Goal: Task Accomplishment & Management: Use online tool/utility

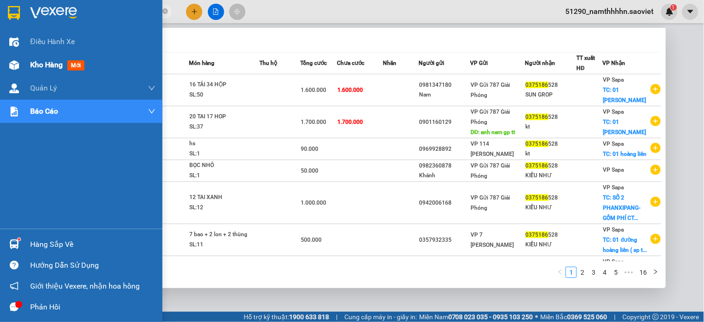
drag, startPoint x: 0, startPoint y: 0, endPoint x: 18, endPoint y: 65, distance: 67.3
click at [18, 65] on img at bounding box center [14, 65] width 10 height 10
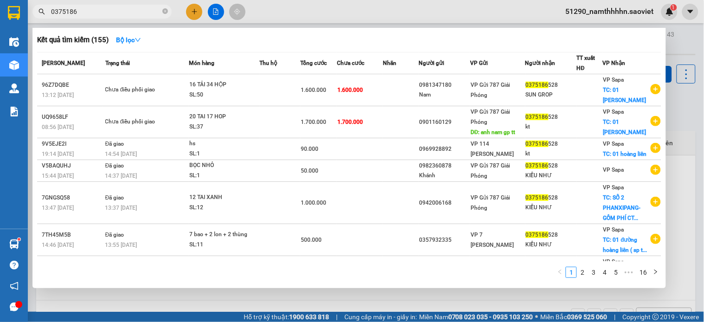
click at [480, 298] on div at bounding box center [352, 161] width 704 height 322
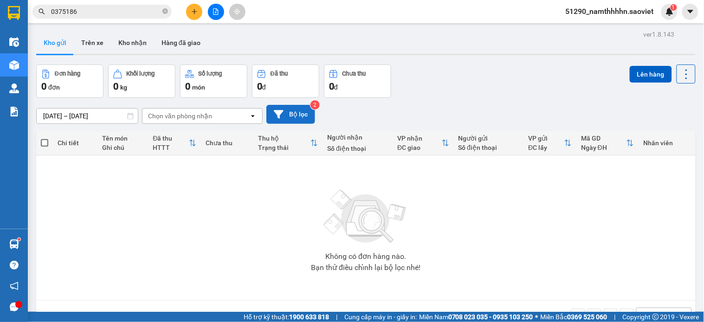
click at [280, 118] on icon at bounding box center [279, 115] width 10 height 10
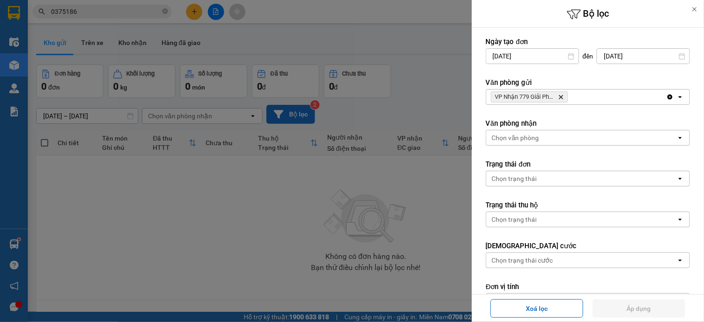
click at [563, 95] on icon "Delete" at bounding box center [561, 97] width 6 height 6
click at [563, 97] on div "VP Nhận 779 Giải Phóng Delete" at bounding box center [576, 97] width 180 height 15
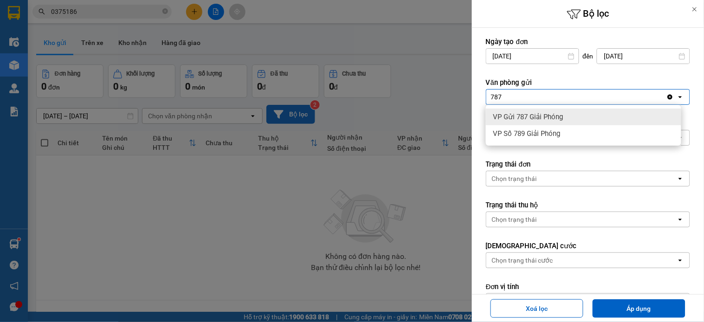
type input "787"
click at [595, 116] on div "VP Gửi 787 Giải Phóng" at bounding box center [583, 117] width 195 height 17
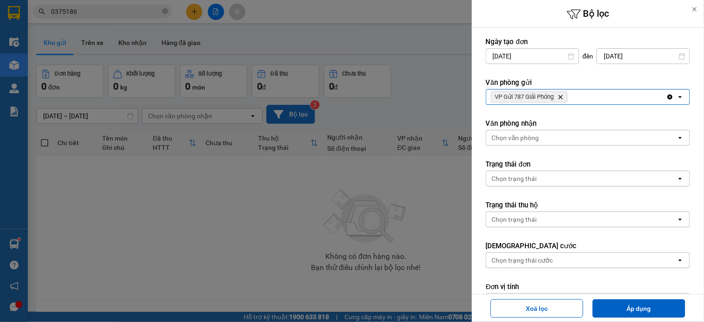
click at [633, 291] on label "Đơn vị tính" at bounding box center [588, 286] width 204 height 9
click at [635, 298] on div "Xoá lọc Áp dụng" at bounding box center [587, 308] width 227 height 23
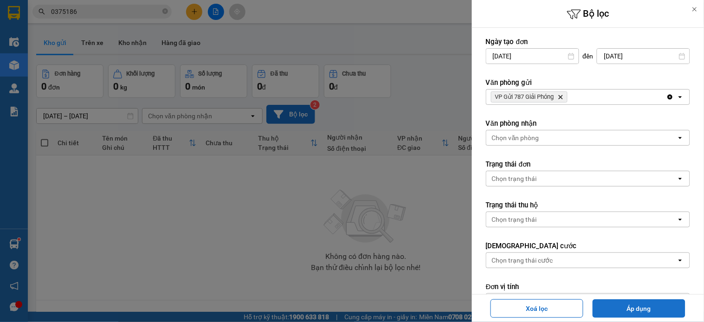
click at [643, 311] on button "Áp dụng" at bounding box center [639, 308] width 93 height 19
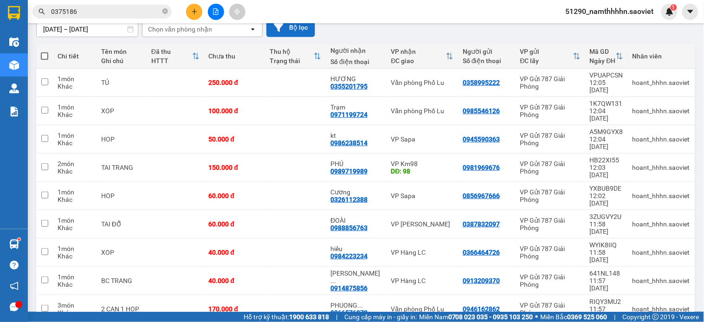
scroll to position [90, 0]
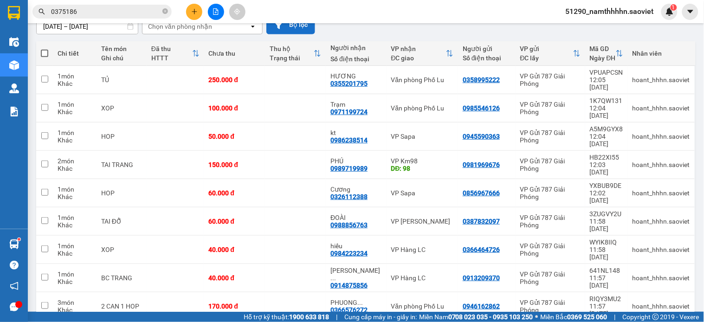
click at [689, 300] on div "ver 1.8.143 Kho gửi Trên xe Kho nhận Hàng đã giao Đơn hàng 13 đơn Khối lượng 0 …" at bounding box center [365, 160] width 667 height 444
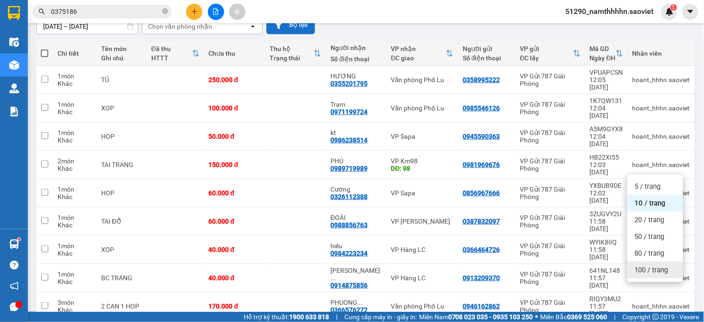
click at [657, 274] on span "100 / trang" at bounding box center [651, 270] width 33 height 9
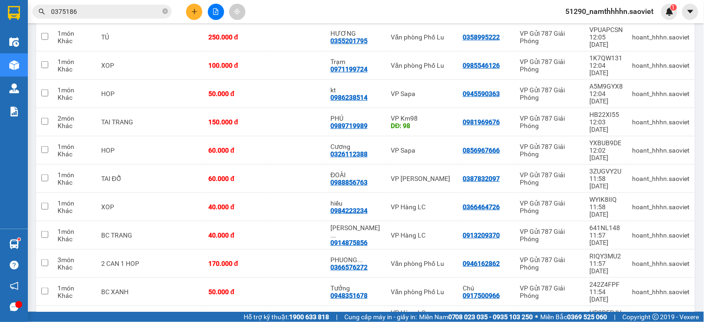
scroll to position [161, 0]
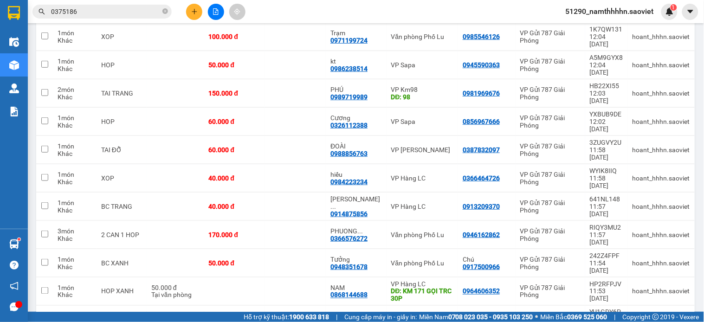
click at [99, 7] on input "0375186" at bounding box center [106, 11] width 110 height 10
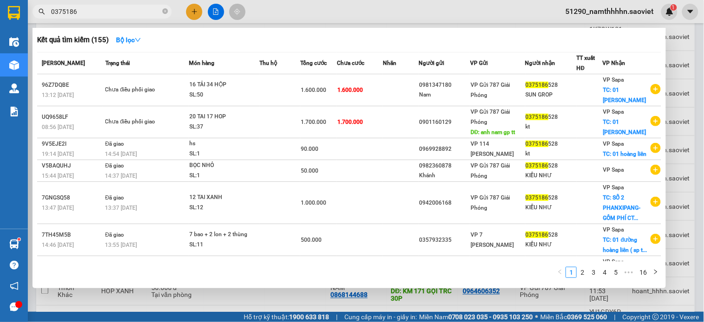
click at [99, 7] on input "0375186" at bounding box center [106, 11] width 110 height 10
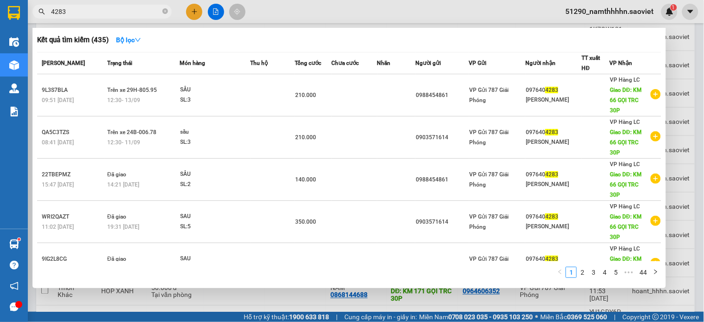
type input "4283"
click at [201, 312] on div at bounding box center [352, 161] width 704 height 322
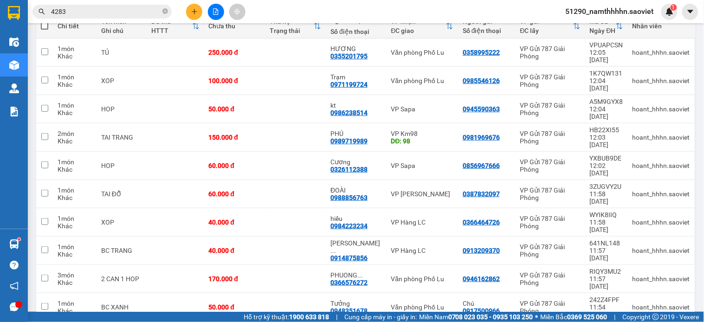
scroll to position [0, 0]
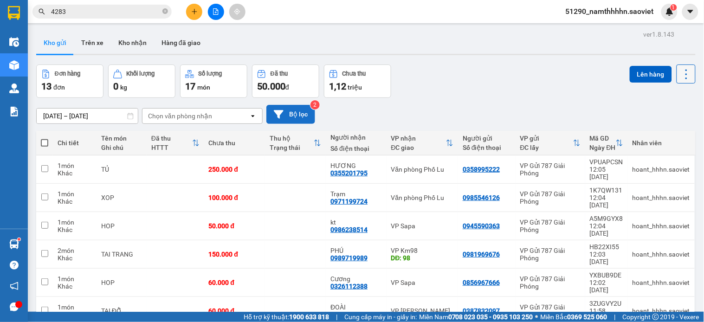
click at [681, 81] on button at bounding box center [686, 74] width 19 height 19
click at [661, 130] on span "Làm mới" at bounding box center [665, 132] width 26 height 9
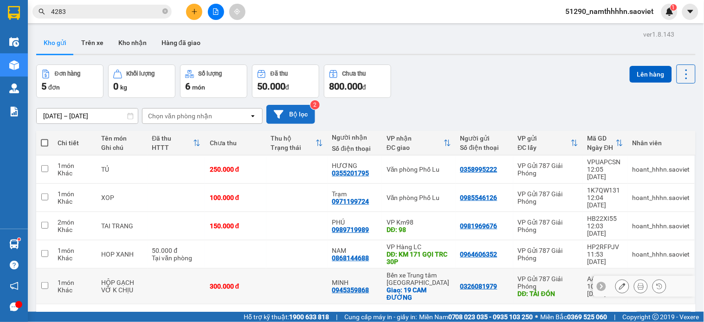
click at [619, 283] on icon at bounding box center [622, 286] width 6 height 6
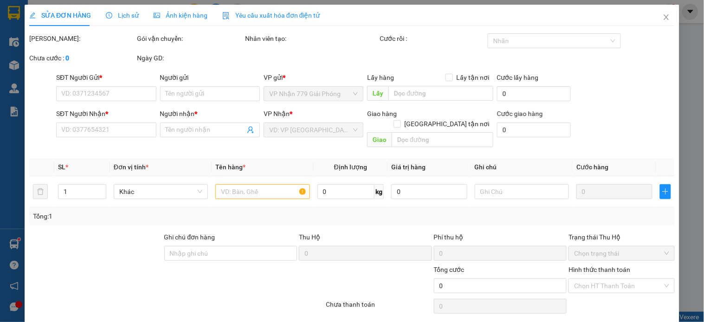
click at [110, 15] on span "Lịch sử" at bounding box center [122, 15] width 33 height 7
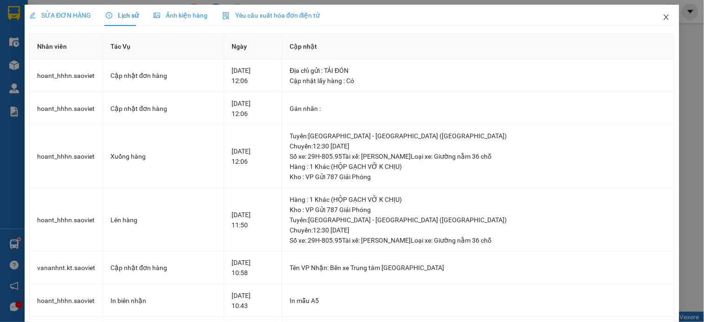
click at [663, 17] on span "Close" at bounding box center [667, 18] width 26 height 26
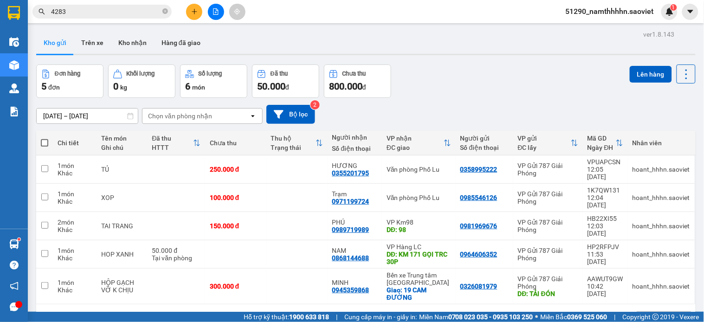
click at [214, 10] on icon "file-add" at bounding box center [216, 11] width 5 height 6
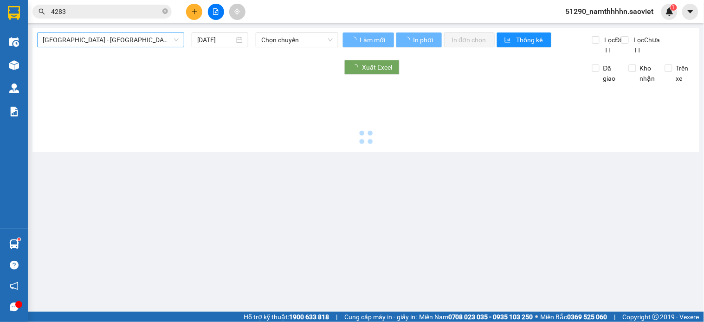
drag, startPoint x: 104, startPoint y: 47, endPoint x: 101, endPoint y: 40, distance: 6.9
click at [103, 49] on div "[GEOGRAPHIC_DATA] - [GEOGRAPHIC_DATA] (Cabin) [DATE] Chọn chuyến" at bounding box center [187, 43] width 301 height 23
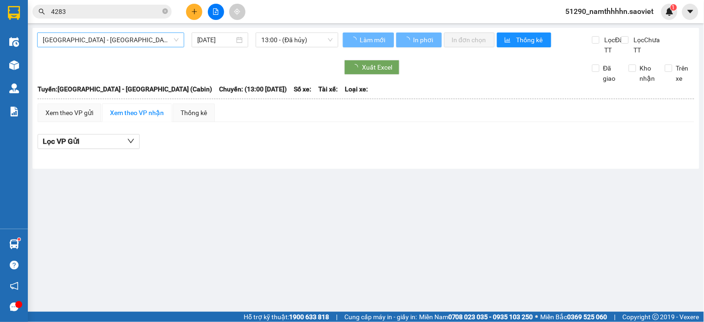
click at [101, 40] on span "[GEOGRAPHIC_DATA] - [GEOGRAPHIC_DATA] (Cabin)" at bounding box center [111, 40] width 136 height 14
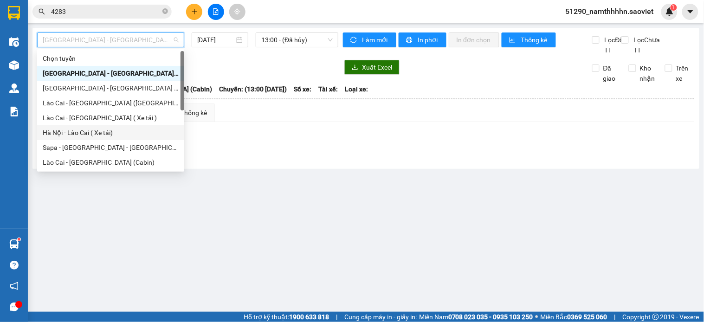
click at [115, 126] on div "Hà Nội - Lào Cai ( Xe tải)" at bounding box center [110, 132] width 147 height 15
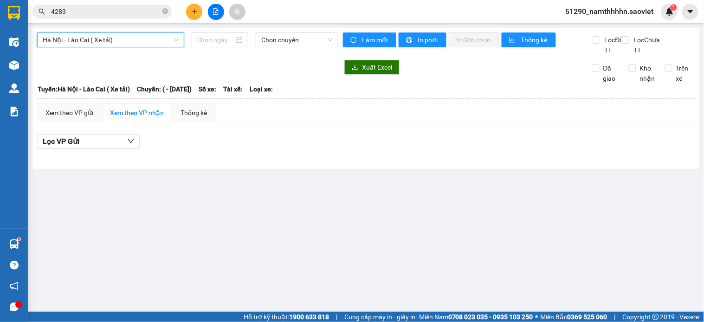
type input "[DATE]"
click at [113, 38] on span "Hà Nội - Lào Cai ( Xe tải)" at bounding box center [111, 40] width 136 height 14
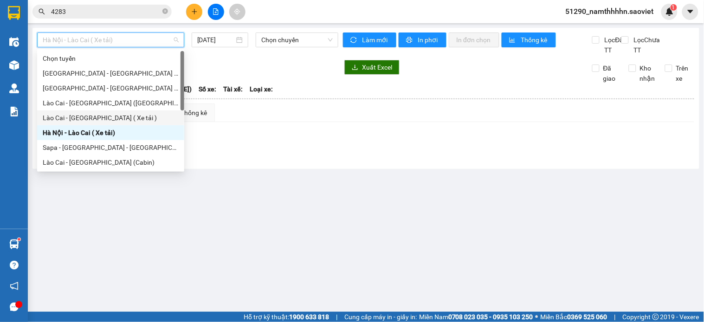
click at [119, 119] on div "Lào Cai - [GEOGRAPHIC_DATA] ( Xe tải )" at bounding box center [111, 118] width 136 height 10
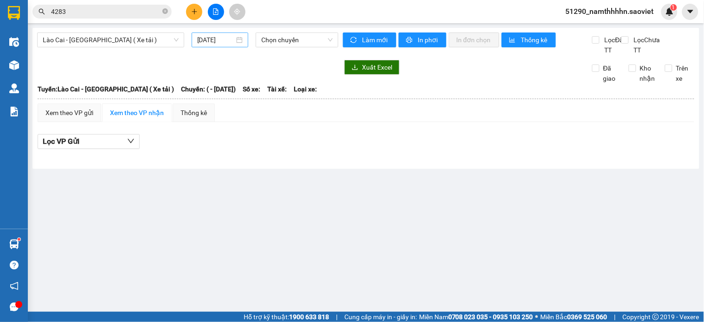
click at [242, 35] on div "[DATE]" at bounding box center [220, 40] width 46 height 10
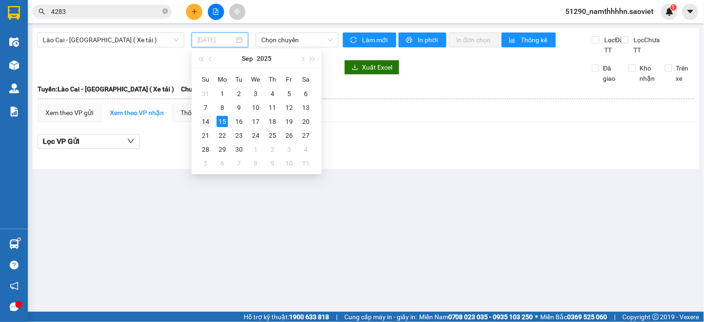
click at [207, 119] on div "14" at bounding box center [205, 121] width 11 height 11
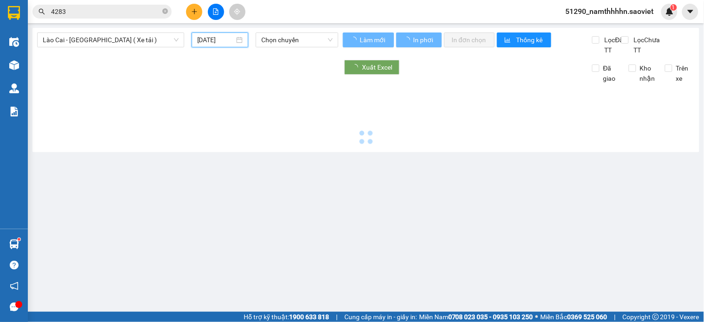
type input "[DATE]"
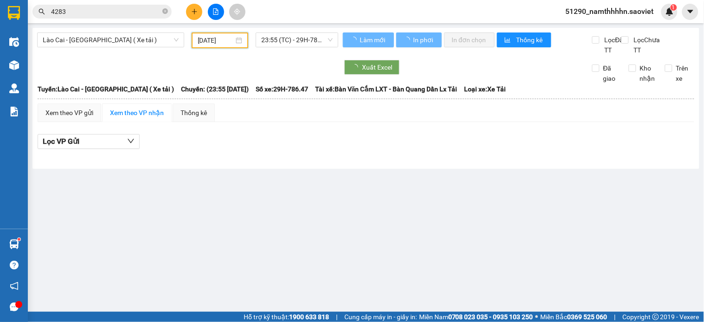
click at [446, 142] on div "Lọc VP Gửi" at bounding box center [366, 145] width 657 height 30
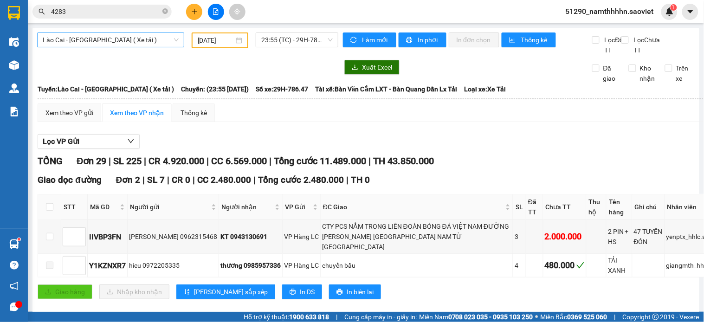
click at [97, 34] on span "Lào Cai - [GEOGRAPHIC_DATA] ( Xe tải )" at bounding box center [111, 40] width 136 height 14
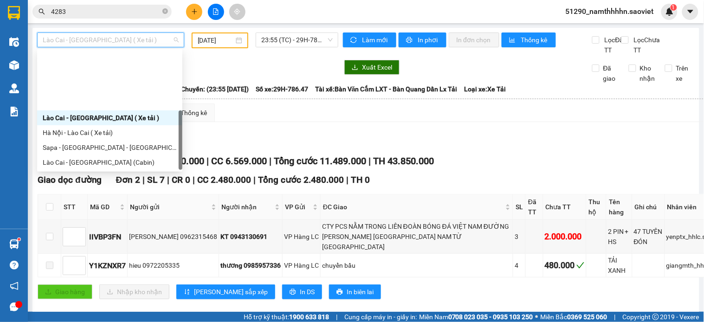
scroll to position [74, 0]
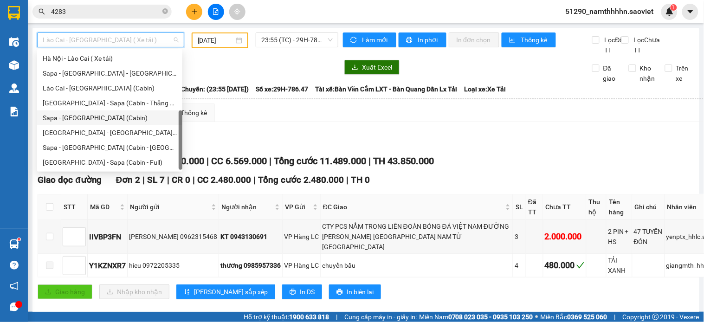
click at [94, 123] on div "Sapa - [GEOGRAPHIC_DATA] (Cabin)" at bounding box center [109, 117] width 145 height 15
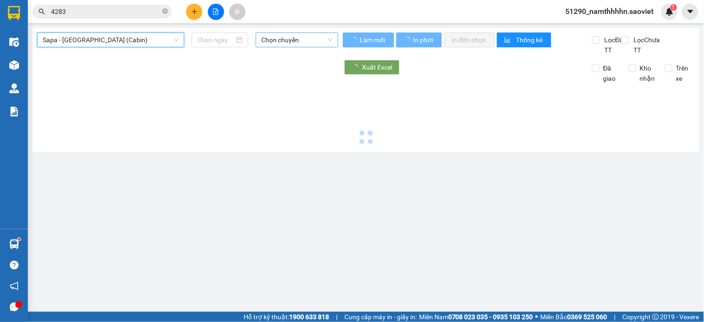
type input "[DATE]"
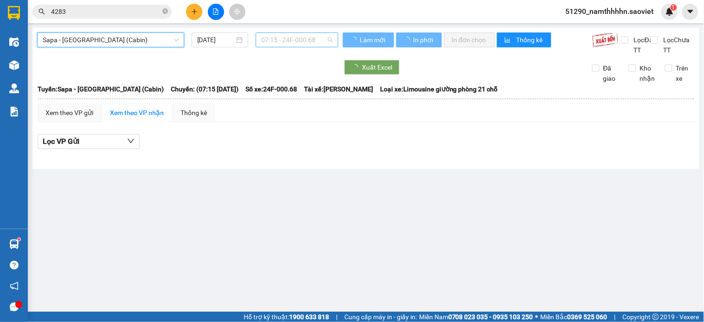
click at [296, 34] on span "07:15 - 24F-000.68" at bounding box center [296, 40] width 71 height 14
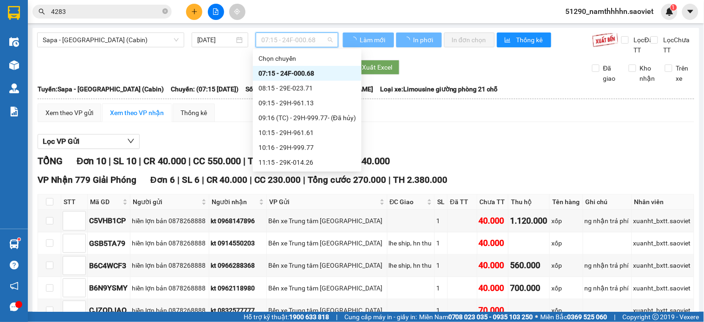
click at [502, 147] on div "Lọc VP Gửi" at bounding box center [366, 141] width 657 height 15
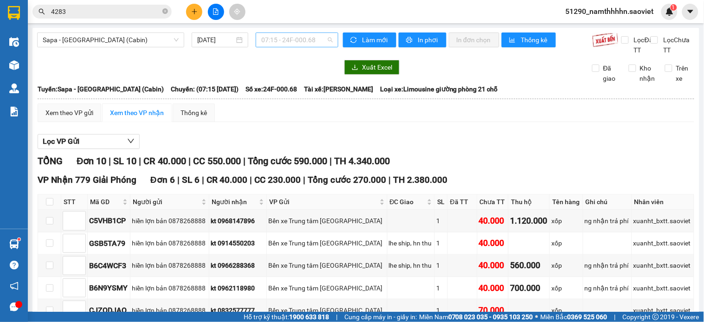
click at [318, 34] on span "07:15 - 24F-000.68" at bounding box center [296, 40] width 71 height 14
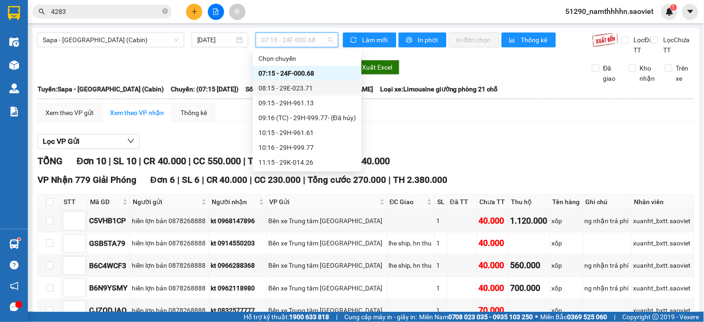
click at [314, 86] on div "08:15 - 29E-023.71" at bounding box center [307, 88] width 97 height 10
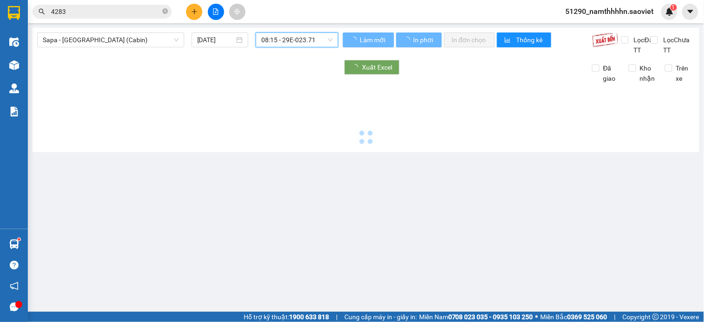
click at [296, 43] on span "08:15 - 29E-023.71" at bounding box center [296, 40] width 71 height 14
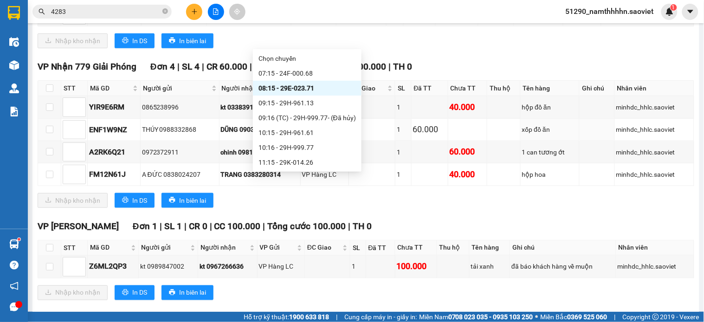
scroll to position [231, 0]
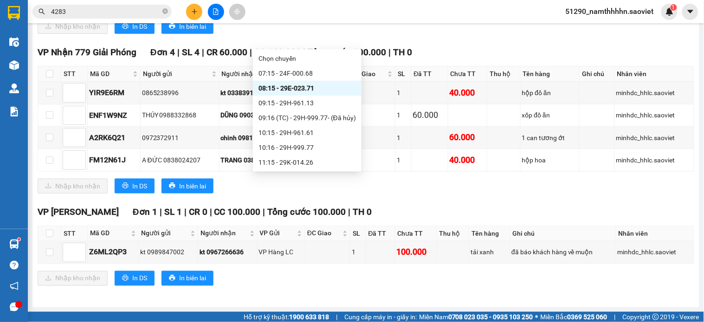
click at [484, 193] on div "Nhập kho nhận In DS In biên lai" at bounding box center [366, 186] width 657 height 15
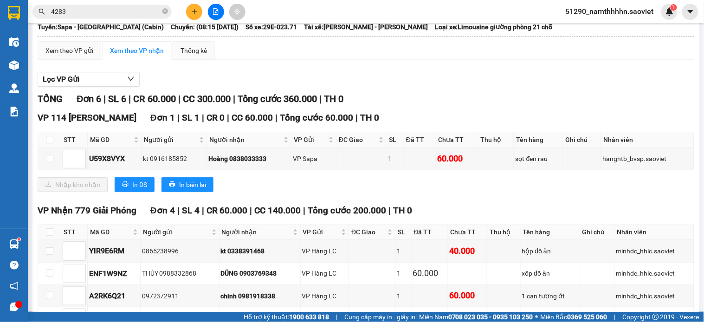
scroll to position [0, 0]
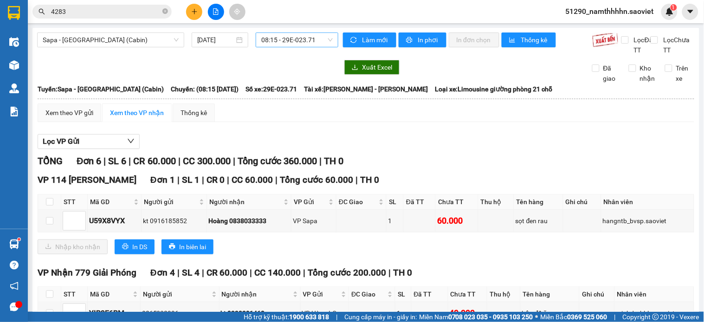
click at [301, 37] on span "08:15 - 29E-023.71" at bounding box center [296, 40] width 71 height 14
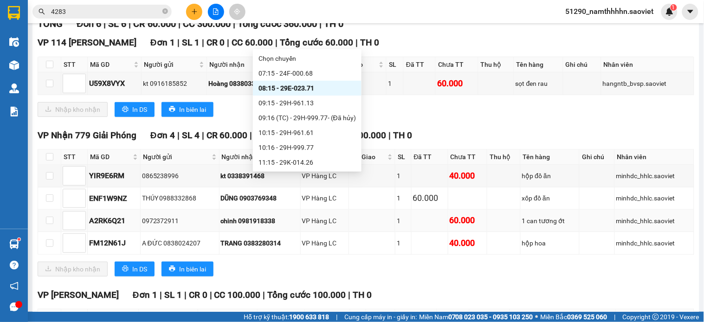
scroll to position [128, 0]
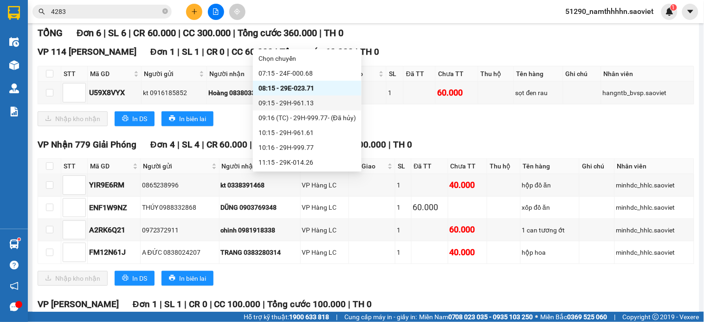
click at [335, 101] on div "09:15 - 29H-961.13" at bounding box center [307, 103] width 97 height 10
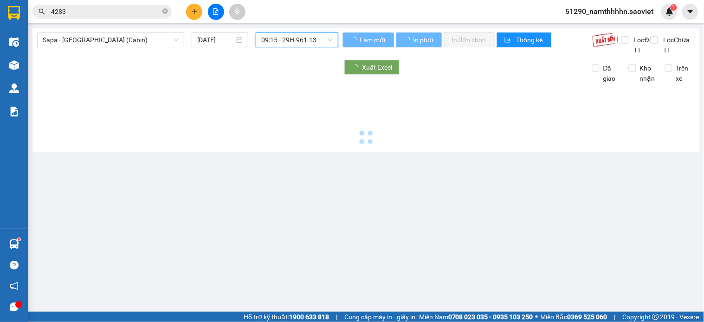
scroll to position [0, 0]
click at [323, 39] on span "09:15 - 29H-961.13" at bounding box center [296, 40] width 71 height 14
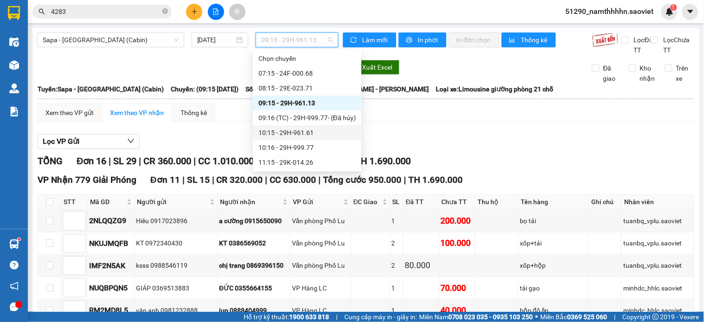
click at [345, 133] on div "10:15 - 29H-961.61" at bounding box center [307, 133] width 97 height 10
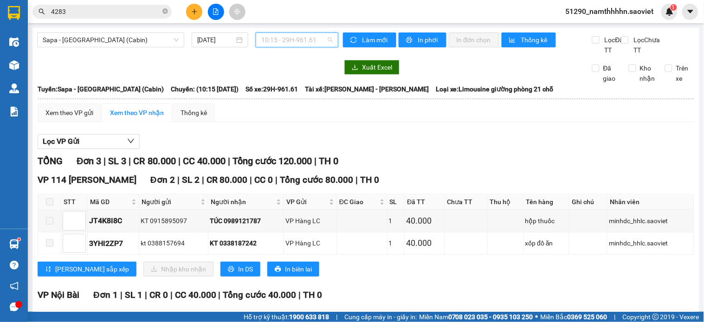
click at [285, 39] on span "10:15 - 29H-961.61" at bounding box center [296, 40] width 71 height 14
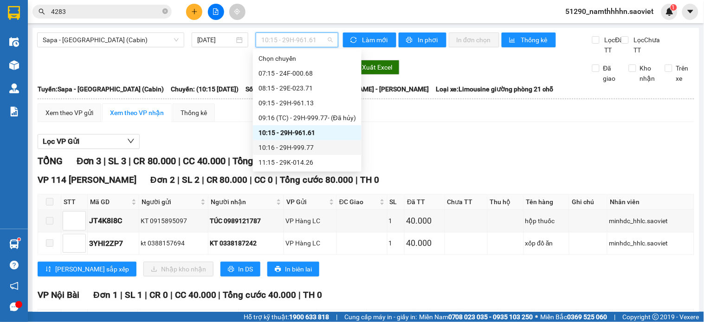
click at [318, 152] on div "10:16 - 29H-999.77" at bounding box center [307, 148] width 97 height 10
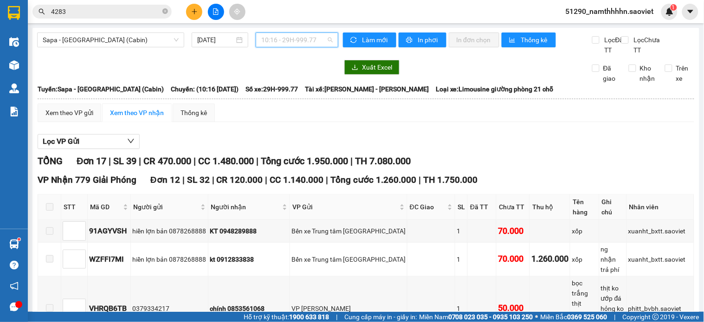
click at [290, 37] on span "10:16 - 29H-999.77" at bounding box center [296, 40] width 71 height 14
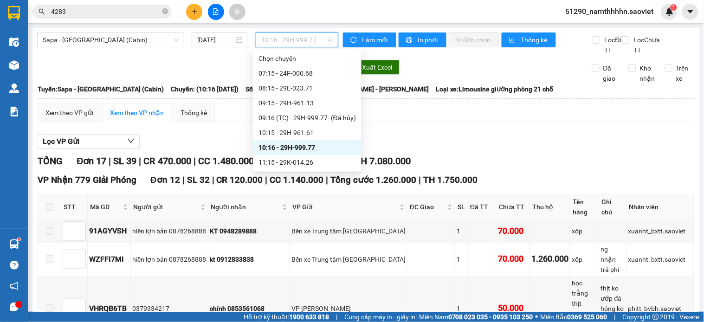
scroll to position [52, 0]
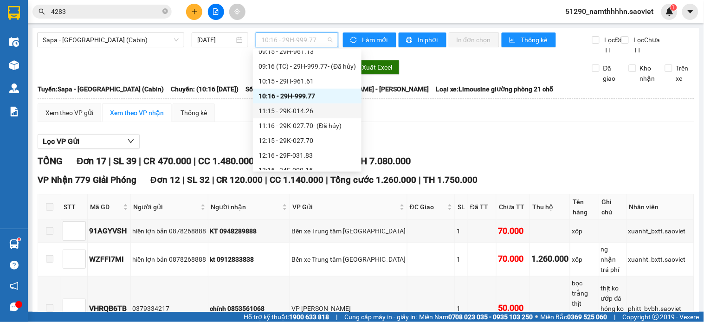
click at [318, 107] on div "11:15 - 29K-014.26" at bounding box center [307, 111] width 97 height 10
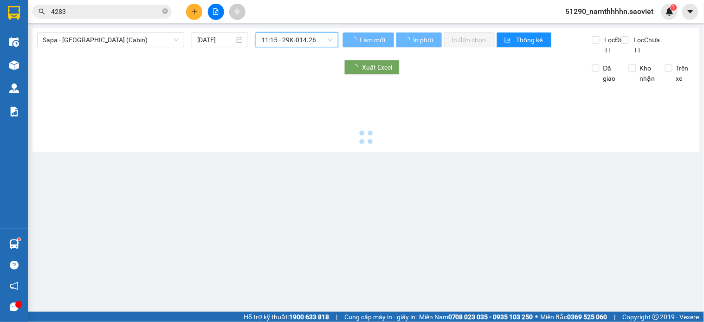
click at [298, 36] on span "11:15 - 29K-014.26" at bounding box center [296, 40] width 71 height 14
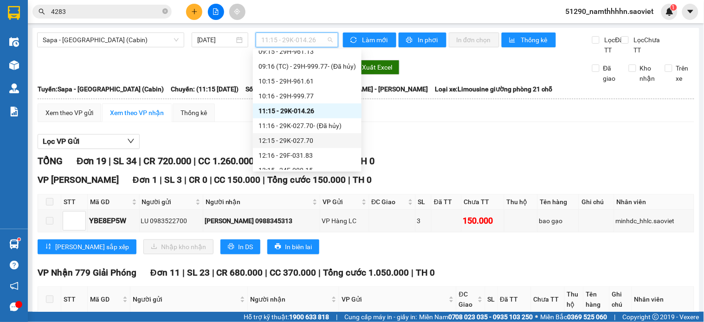
click at [338, 140] on div "12:15 - 29K-027.70" at bounding box center [307, 141] width 97 height 10
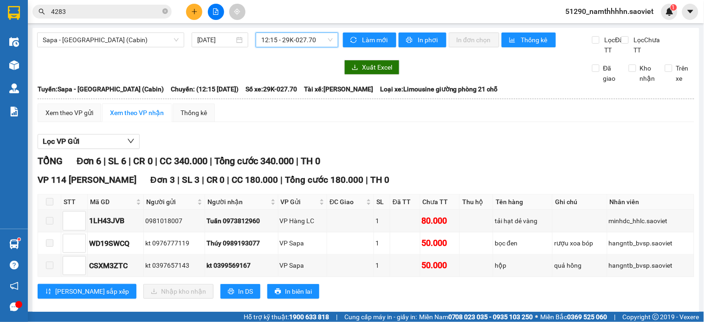
click at [288, 35] on span "12:15 - 29K-027.70" at bounding box center [296, 40] width 71 height 14
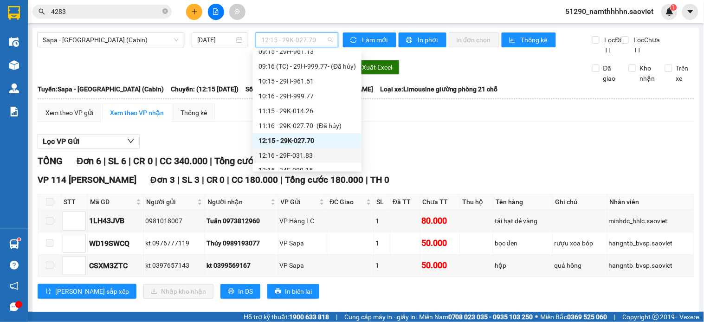
click at [326, 156] on div "12:16 - 29F-031.83" at bounding box center [307, 155] width 97 height 10
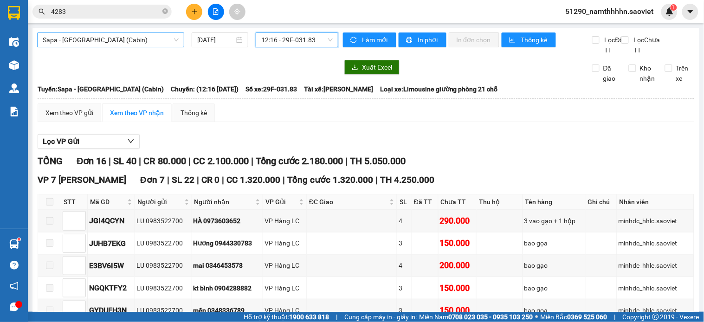
click at [113, 32] on div "Sapa - [GEOGRAPHIC_DATA] (Cabin)" at bounding box center [110, 39] width 147 height 15
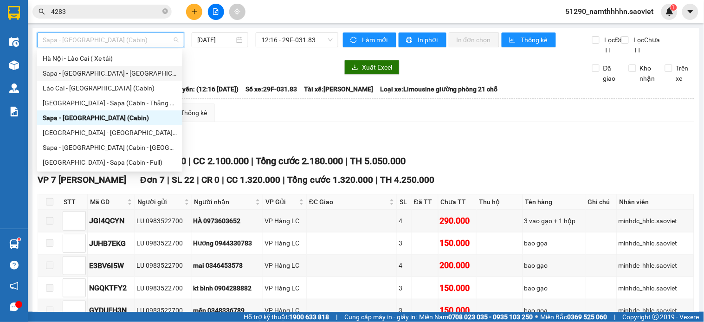
click at [122, 74] on div "Sapa - [GEOGRAPHIC_DATA] - [GEOGRAPHIC_DATA] ([GEOGRAPHIC_DATA])" at bounding box center [110, 73] width 134 height 10
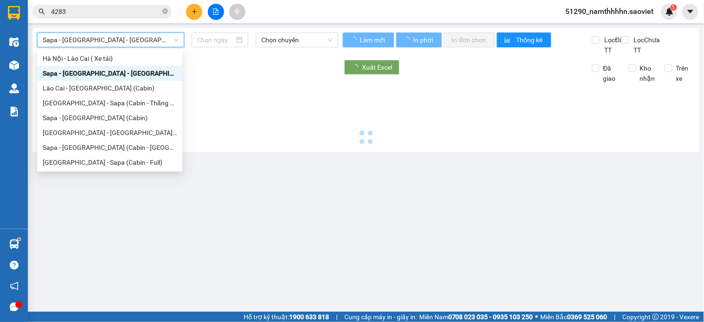
type input "[DATE]"
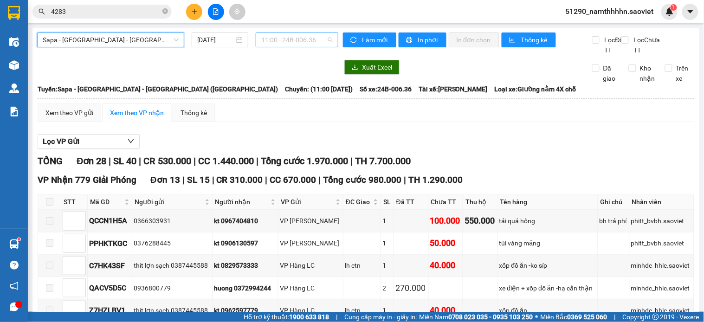
click at [304, 38] on span "11:00 - 24B-006.36" at bounding box center [296, 40] width 71 height 14
click at [84, 33] on div "Sapa - [GEOGRAPHIC_DATA] - [GEOGRAPHIC_DATA] ([GEOGRAPHIC_DATA])" at bounding box center [110, 39] width 147 height 15
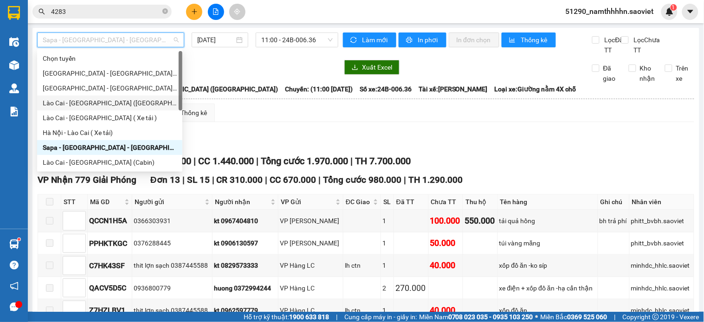
click at [120, 96] on div "Lào Cai - [GEOGRAPHIC_DATA] ([GEOGRAPHIC_DATA])" at bounding box center [109, 103] width 145 height 15
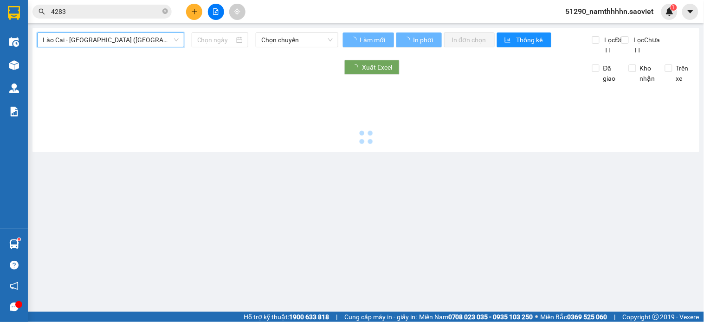
type input "[DATE]"
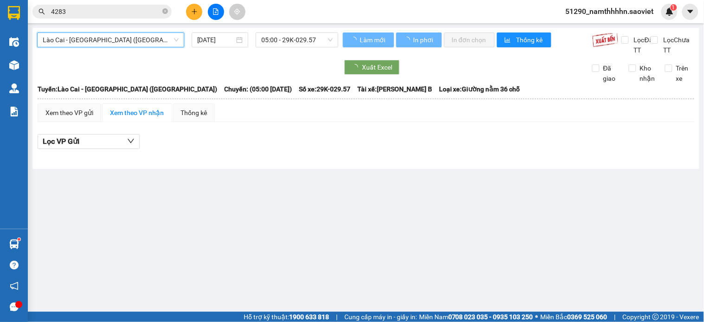
click at [249, 73] on div at bounding box center [187, 67] width 301 height 15
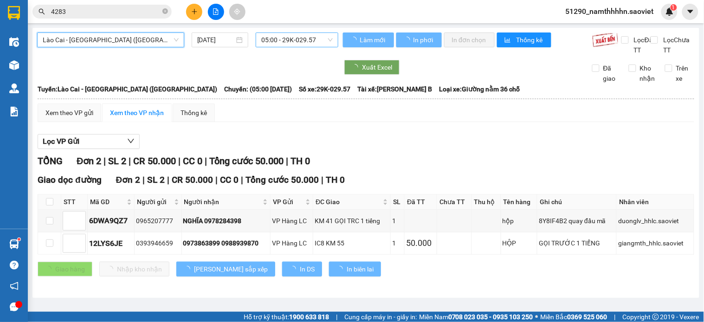
click at [286, 46] on span "05:00 - 29K-029.57" at bounding box center [296, 40] width 71 height 14
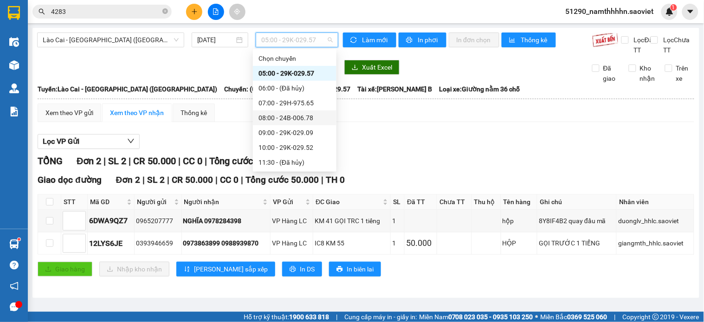
click at [312, 120] on div "08:00 - 24B-006.78" at bounding box center [295, 118] width 72 height 10
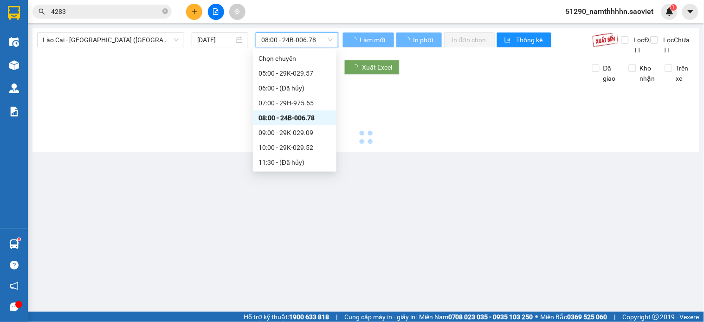
click at [279, 31] on div "[GEOGRAPHIC_DATA] - [GEOGRAPHIC_DATA] ([GEOGRAPHIC_DATA]) [DATE] 08:00 08:00 - …" at bounding box center [365, 90] width 667 height 124
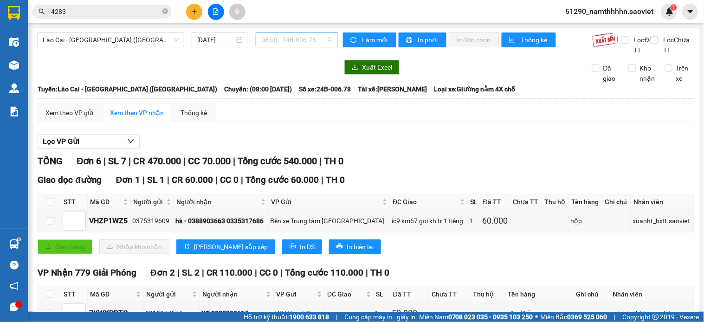
click at [285, 45] on span "08:00 - 24B-006.78" at bounding box center [296, 40] width 71 height 14
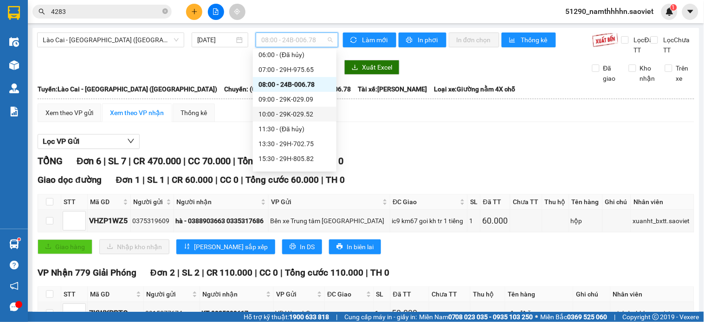
scroll to position [52, 0]
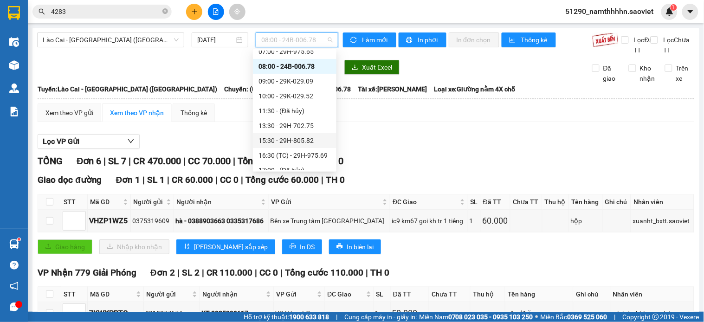
click at [311, 142] on div "15:30 - 29H-805.82" at bounding box center [295, 141] width 72 height 10
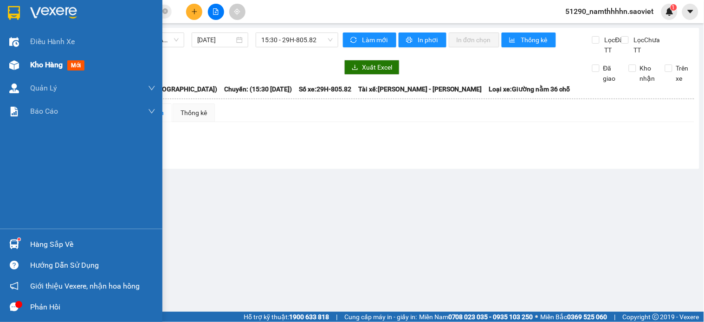
click at [13, 63] on img at bounding box center [14, 65] width 10 height 10
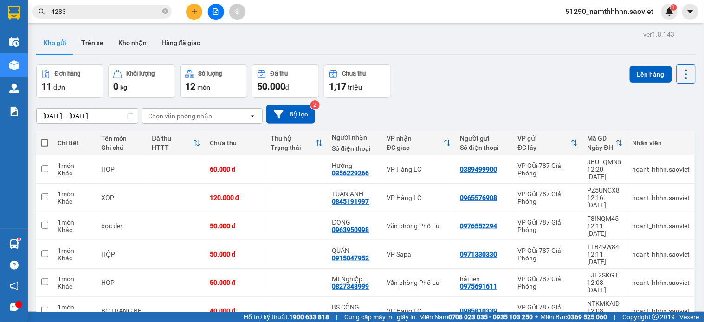
click at [90, 57] on div "ver 1.8.143 Kho gửi Trên xe Kho nhận Hàng đã giao Đơn hàng 11 đơn Khối lượng 0 …" at bounding box center [365, 268] width 667 height 480
click at [84, 52] on button "Trên xe" at bounding box center [92, 43] width 37 height 22
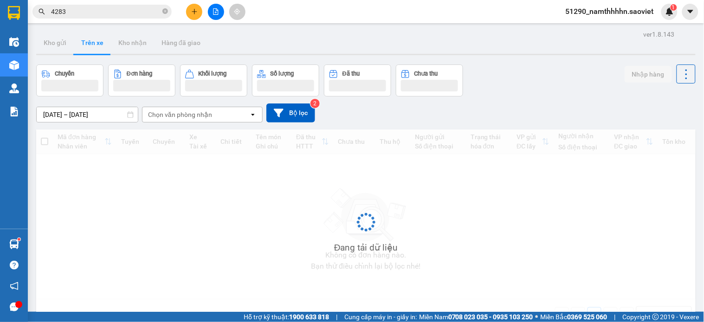
click at [86, 43] on button "Trên xe" at bounding box center [92, 43] width 37 height 22
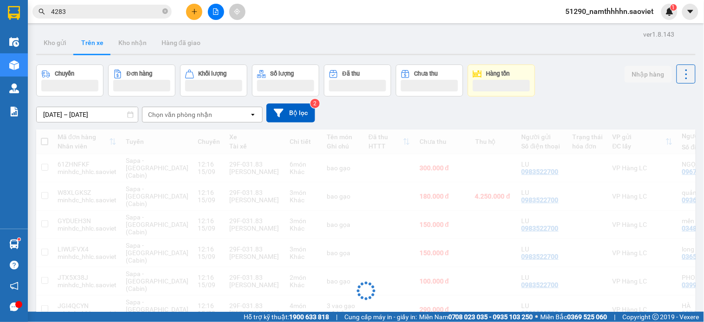
click at [173, 117] on div "Chọn văn phòng nhận" at bounding box center [180, 114] width 64 height 9
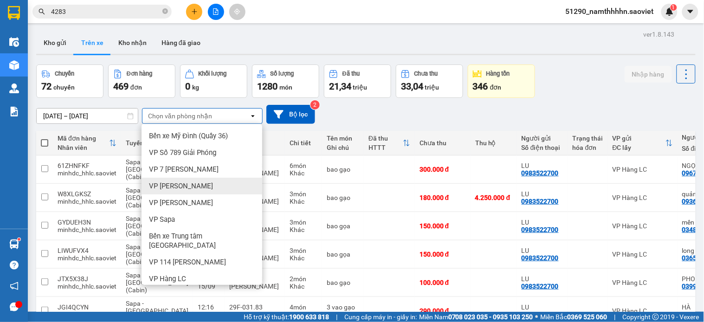
click at [196, 189] on div "VP [PERSON_NAME]" at bounding box center [202, 186] width 121 height 17
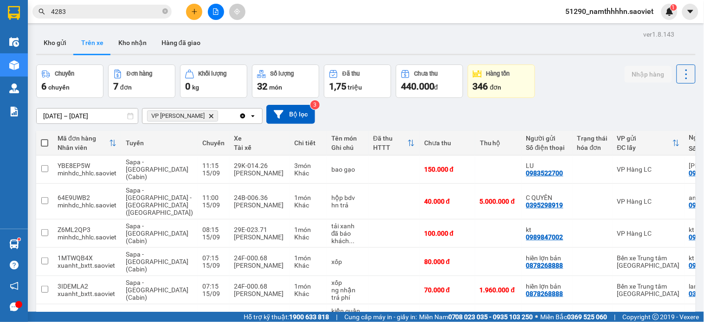
click at [42, 42] on button "Kho gửi" at bounding box center [55, 43] width 38 height 22
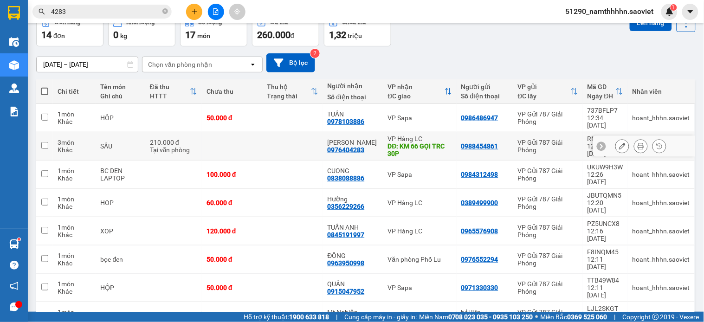
scroll to position [103, 0]
